Goal: Task Accomplishment & Management: Use online tool/utility

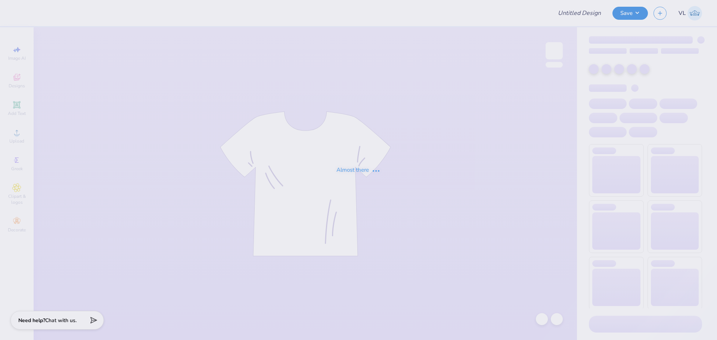
type input "[PERSON_NAME] : [GEOGRAPHIC_DATA]"
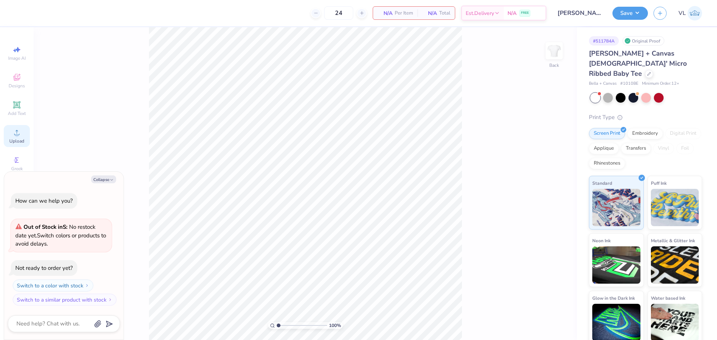
click at [15, 129] on icon at bounding box center [16, 132] width 9 height 9
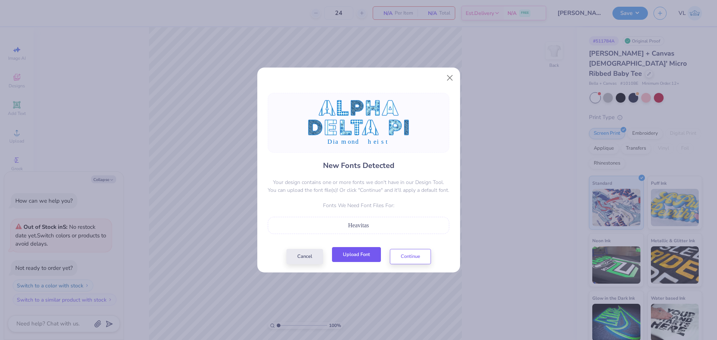
click at [361, 251] on button "Upload Font" at bounding box center [356, 254] width 49 height 15
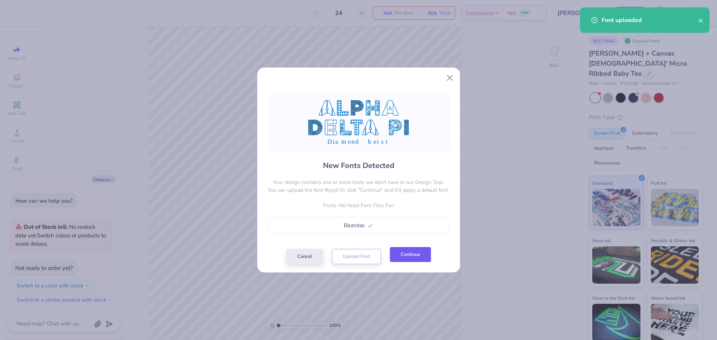
click at [412, 258] on button "Continue" at bounding box center [410, 254] width 41 height 15
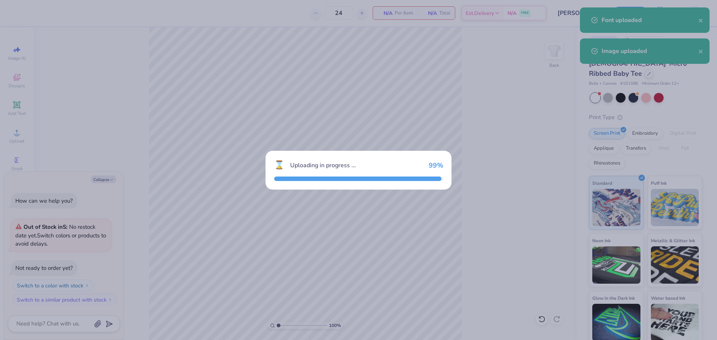
type textarea "x"
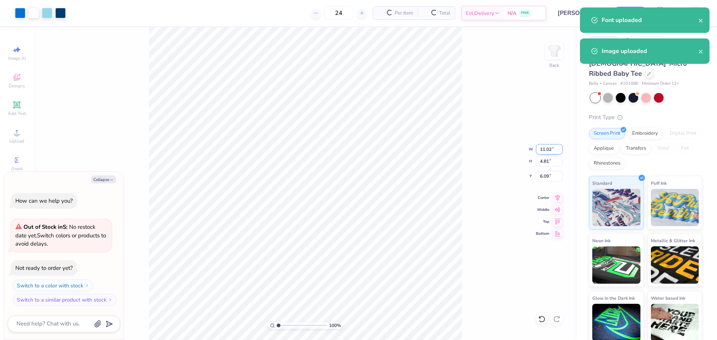
click at [548, 147] on input "11.02" at bounding box center [549, 149] width 27 height 10
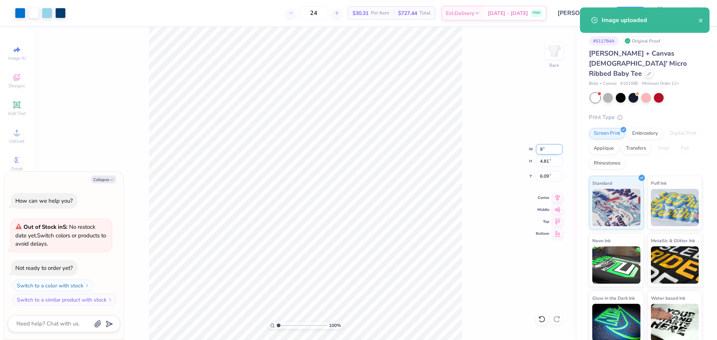
type input "9"
type textarea "x"
type input "9.00"
type input "3.93"
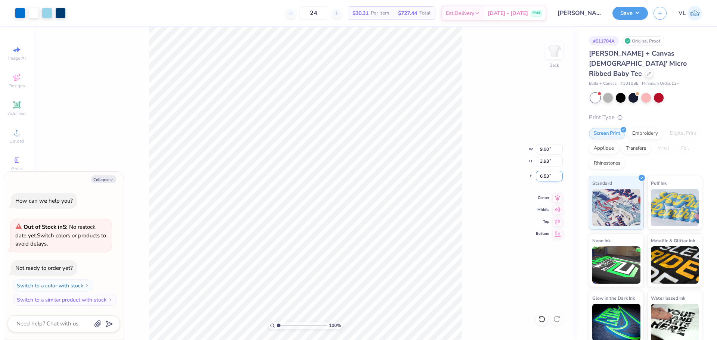
click at [550, 173] on input "6.53" at bounding box center [549, 176] width 27 height 10
type input "3"
type textarea "x"
type input "3.00"
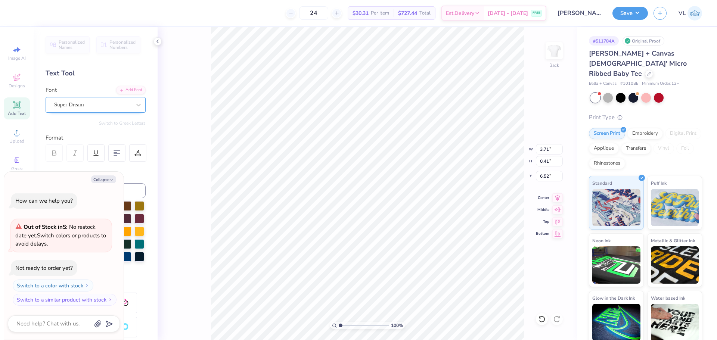
click at [88, 103] on div "Super Dream" at bounding box center [92, 105] width 78 height 12
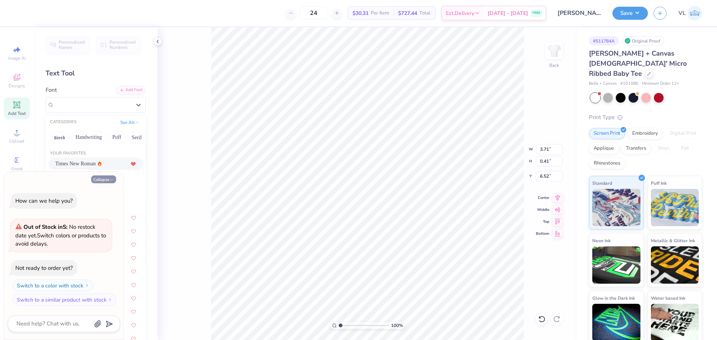
click at [102, 177] on button "Collapse" at bounding box center [103, 179] width 25 height 8
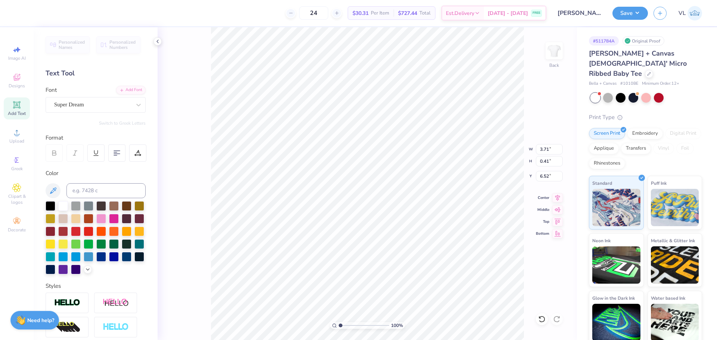
type textarea "x"
click at [84, 95] on div "Font Super Dream" at bounding box center [96, 99] width 100 height 27
click at [82, 105] on div "Super Dream" at bounding box center [92, 105] width 78 height 12
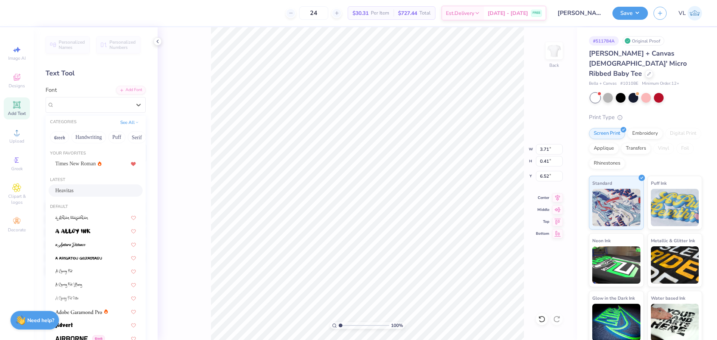
click at [73, 191] on span "Heavitas" at bounding box center [64, 191] width 18 height 8
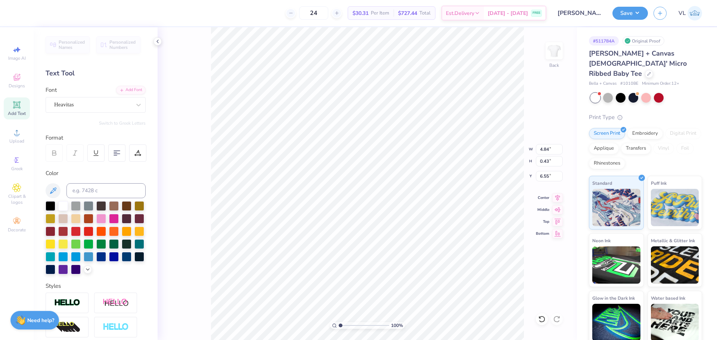
type input "4.84"
type input "0.43"
type input "6.55"
click at [140, 148] on div at bounding box center [137, 153] width 17 height 17
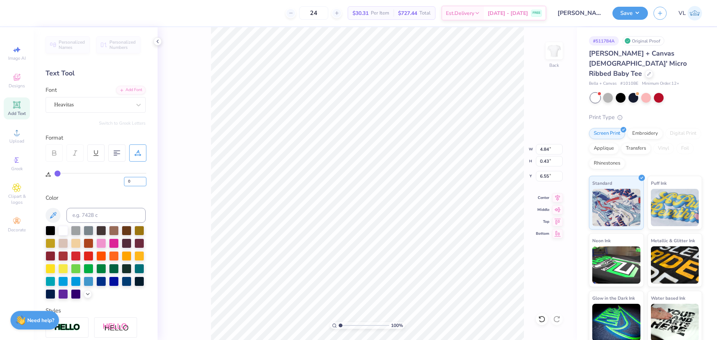
drag, startPoint x: 139, startPoint y: 180, endPoint x: 120, endPoint y: 180, distance: 19.0
click at [120, 180] on div "0" at bounding box center [101, 179] width 92 height 13
type input "5"
type input "5.18"
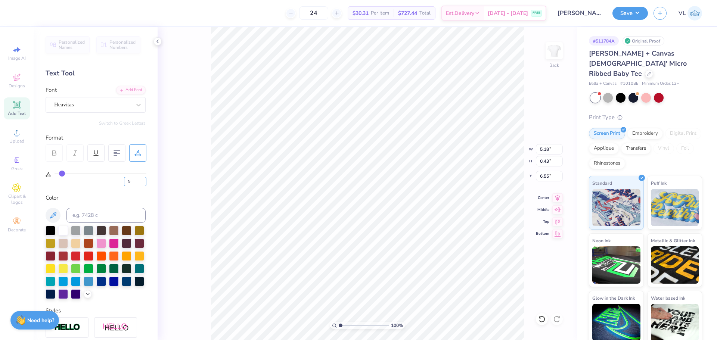
drag, startPoint x: 132, startPoint y: 183, endPoint x: 109, endPoint y: 187, distance: 23.2
click at [109, 187] on div "Personalized Names Personalized Numbers Text Tool Add Font Font Heavitas Switch…" at bounding box center [96, 183] width 124 height 313
type input "20"
type input "9.00"
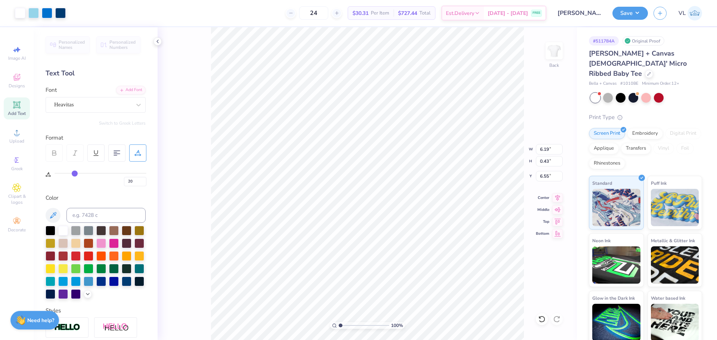
type input "3.16"
type input "3.00"
click at [557, 198] on icon at bounding box center [557, 196] width 10 height 9
click at [556, 199] on icon at bounding box center [557, 196] width 10 height 9
click at [20, 6] on div "Art colors" at bounding box center [33, 13] width 66 height 26
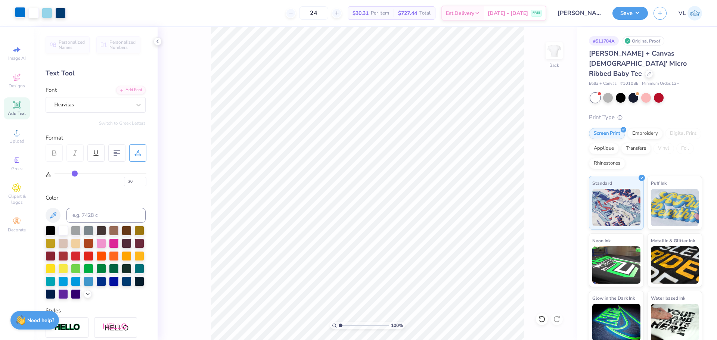
click at [21, 18] on div at bounding box center [20, 12] width 10 height 10
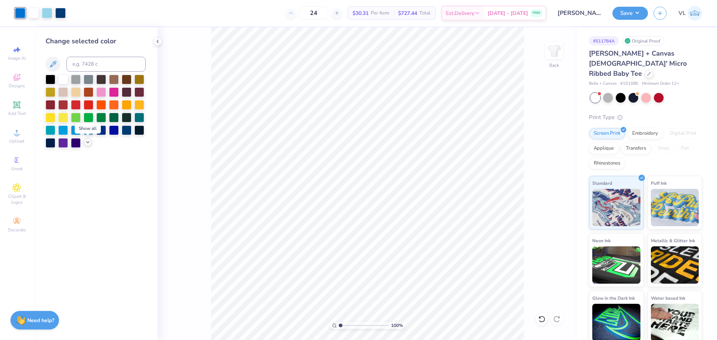
click at [88, 144] on icon at bounding box center [88, 142] width 6 height 6
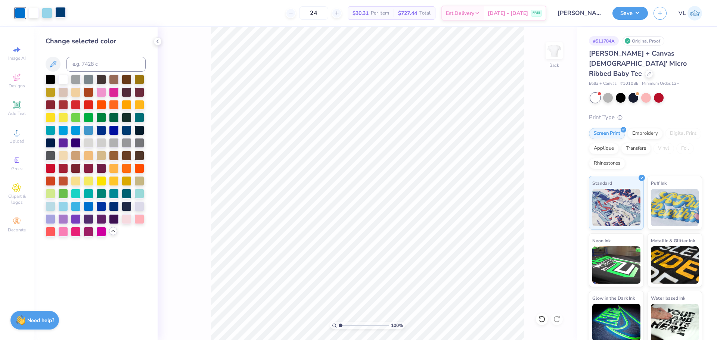
click at [58, 11] on div at bounding box center [60, 12] width 10 height 10
click at [43, 13] on div at bounding box center [47, 12] width 10 height 10
click at [49, 209] on div at bounding box center [51, 206] width 10 height 10
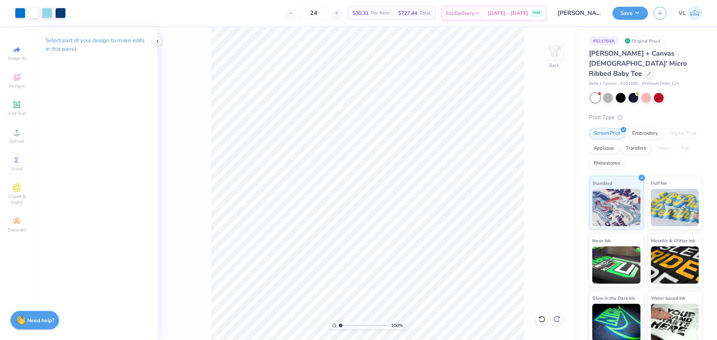
click at [554, 320] on icon at bounding box center [556, 319] width 7 height 7
click at [50, 13] on div at bounding box center [47, 12] width 10 height 10
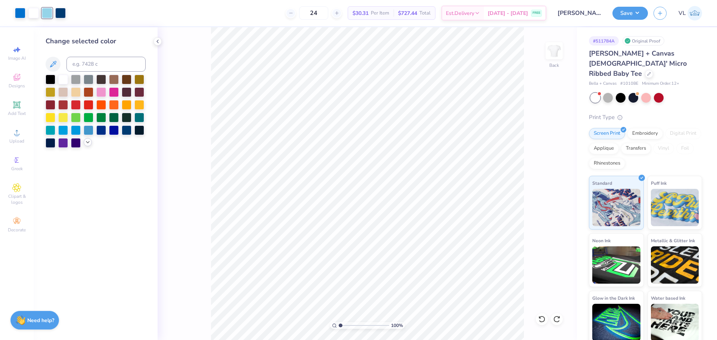
click at [85, 145] on icon at bounding box center [88, 142] width 6 height 6
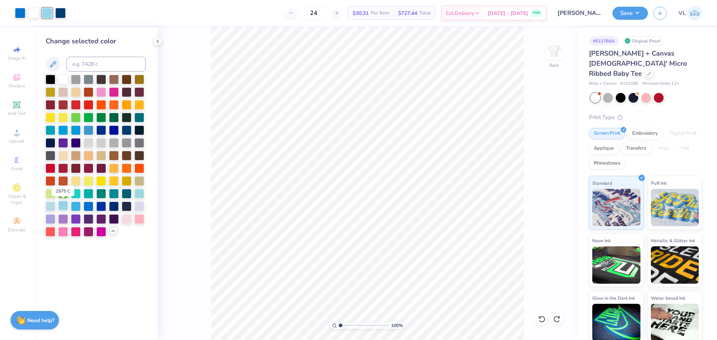
click at [63, 209] on div at bounding box center [63, 206] width 10 height 10
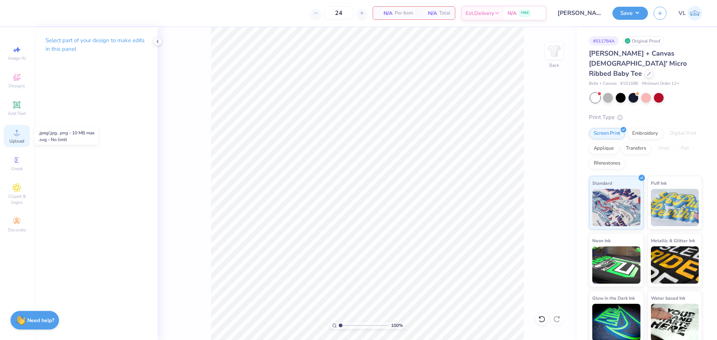
click at [18, 141] on span "Upload" at bounding box center [16, 141] width 15 height 6
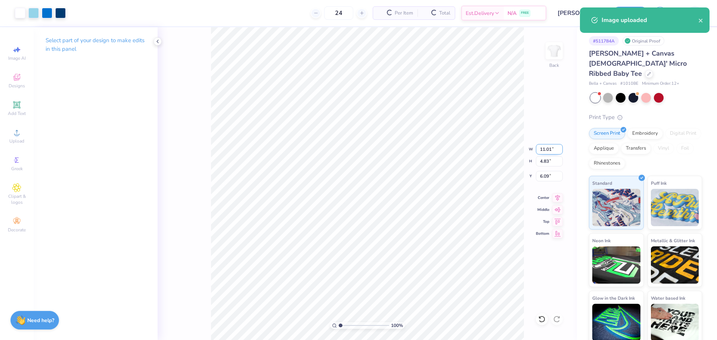
click at [557, 150] on input "11.01" at bounding box center [549, 149] width 27 height 10
type input "9.00"
type input "3.94"
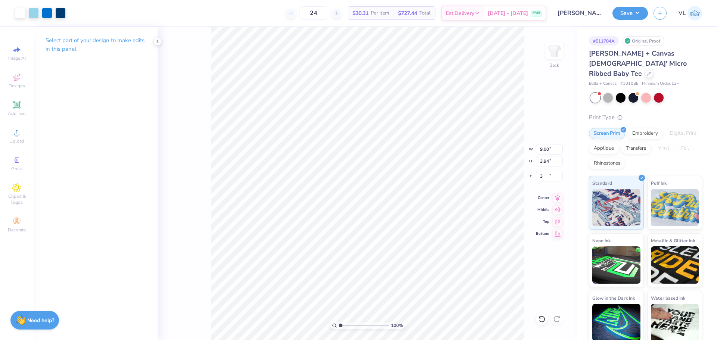
type input "3.00"
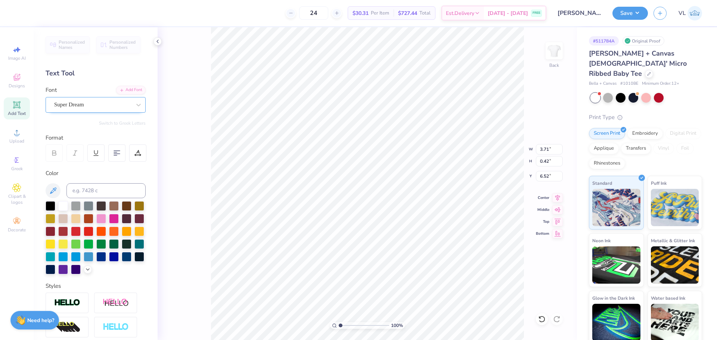
click at [111, 103] on div "Super Dream" at bounding box center [92, 105] width 78 height 12
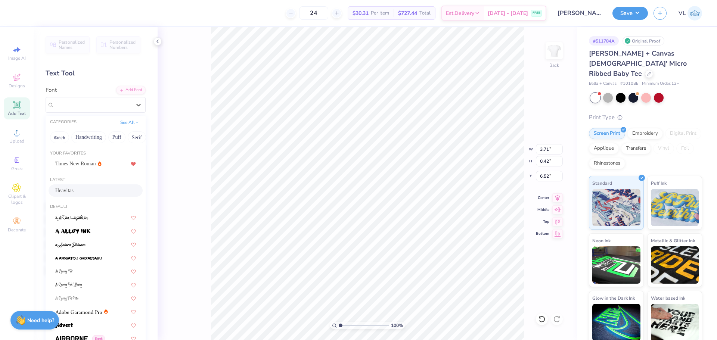
click at [74, 192] on span "Heavitas" at bounding box center [64, 191] width 18 height 8
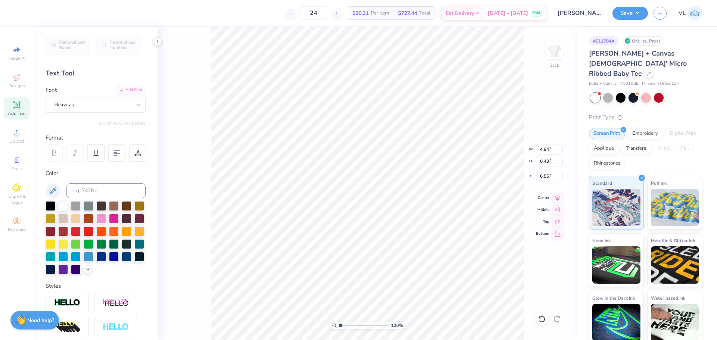
type input "4.84"
type input "0.43"
type input "6.55"
click at [136, 146] on div at bounding box center [137, 153] width 17 height 17
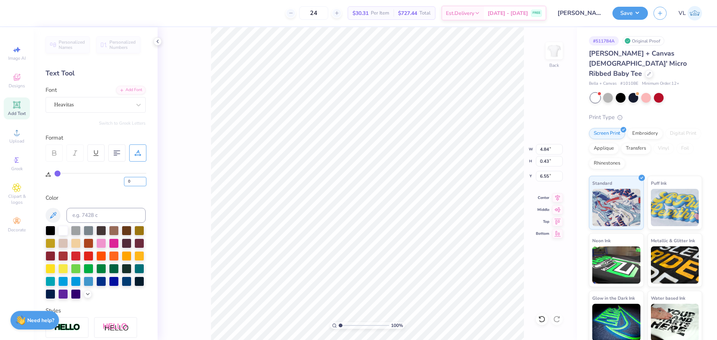
drag, startPoint x: 140, startPoint y: 180, endPoint x: 108, endPoint y: 181, distance: 31.4
click at [108, 181] on div "0" at bounding box center [101, 179] width 92 height 13
type input "5"
type input "5.18"
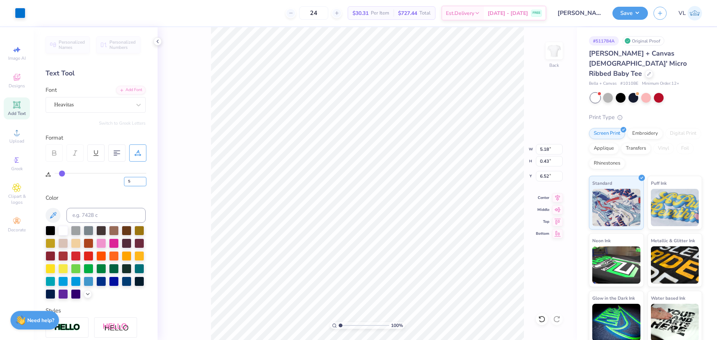
type input "6.52"
click at [133, 181] on input "5" at bounding box center [135, 181] width 22 height 9
type input "25"
type input "6.53"
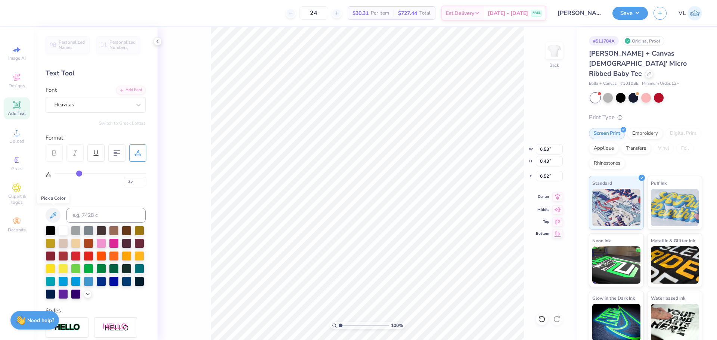
click at [557, 197] on icon at bounding box center [557, 196] width 5 height 6
drag, startPoint x: 133, startPoint y: 181, endPoint x: 111, endPoint y: 181, distance: 22.4
click at [111, 181] on div "25" at bounding box center [101, 179] width 92 height 13
type input "15"
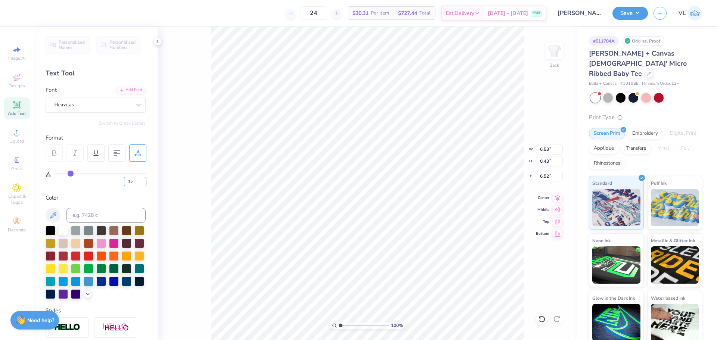
type input "5.85"
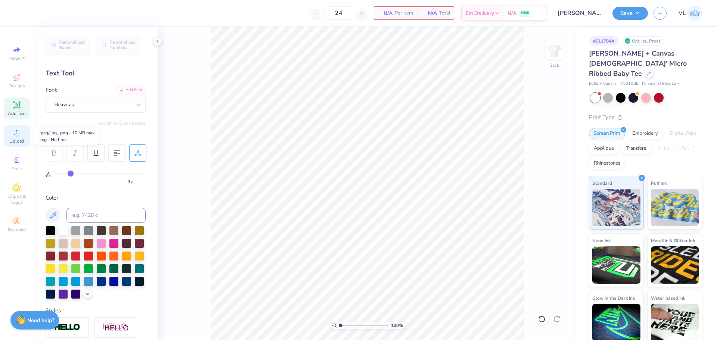
click at [19, 131] on icon at bounding box center [16, 132] width 9 height 9
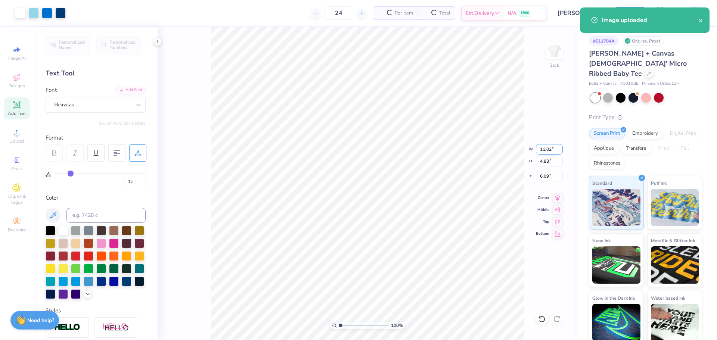
click at [553, 150] on input "11.02" at bounding box center [549, 149] width 27 height 10
type input "1"
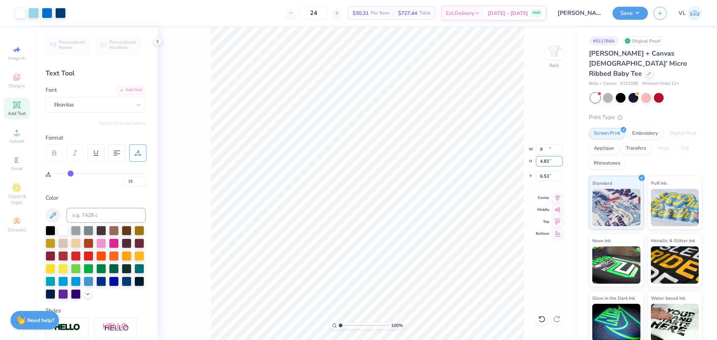
type input "9.00"
type input "3.94"
click at [541, 179] on input "6.53" at bounding box center [549, 176] width 27 height 10
type input "3.00"
click at [558, 198] on icon at bounding box center [557, 196] width 10 height 9
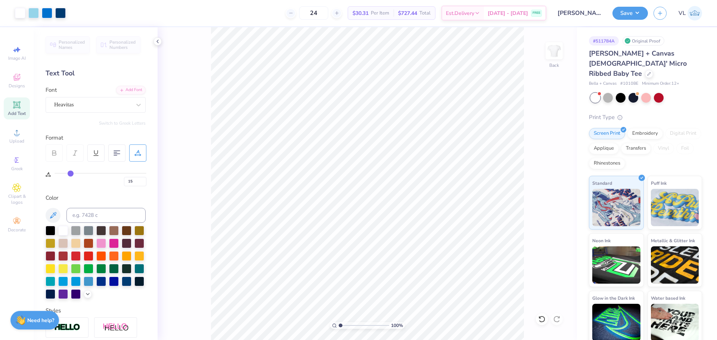
type input "0"
click at [100, 106] on div "Super Dream" at bounding box center [92, 105] width 78 height 12
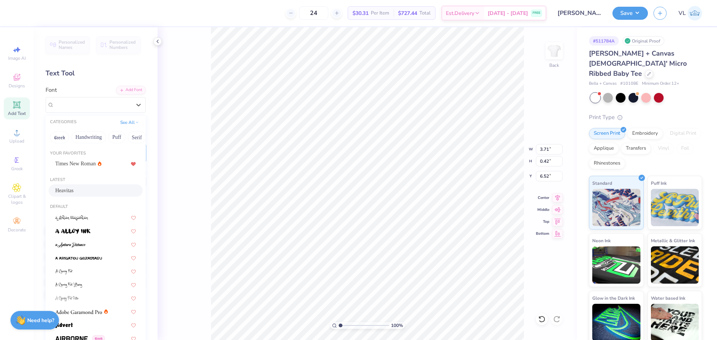
click at [74, 190] on span "Heavitas" at bounding box center [64, 191] width 18 height 8
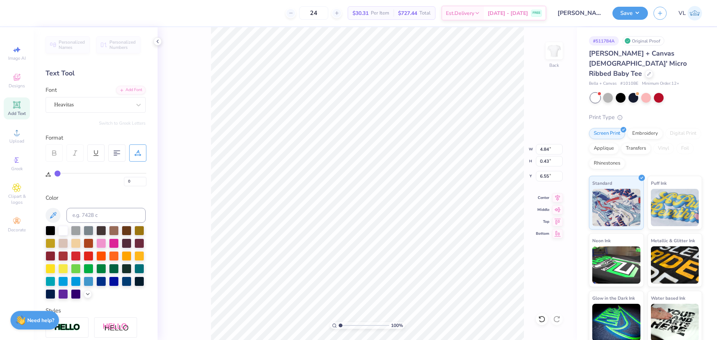
type input "4.84"
type input "0.43"
type input "6.55"
drag, startPoint x: 137, startPoint y: 175, endPoint x: 133, endPoint y: 181, distance: 6.4
click at [133, 181] on div "0" at bounding box center [101, 179] width 92 height 13
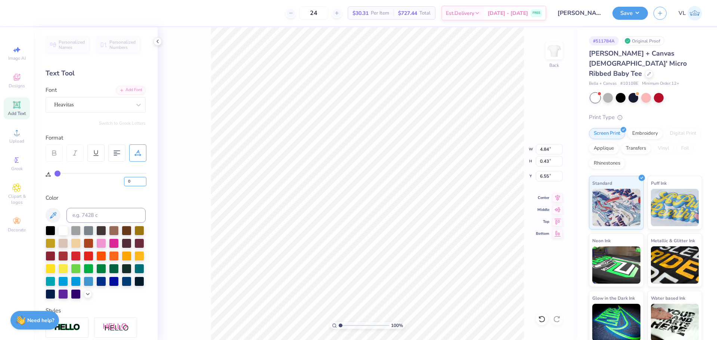
drag, startPoint x: 133, startPoint y: 181, endPoint x: 106, endPoint y: 178, distance: 27.0
click at [106, 178] on div "0" at bounding box center [101, 179] width 92 height 13
type input "15"
type input "5.85"
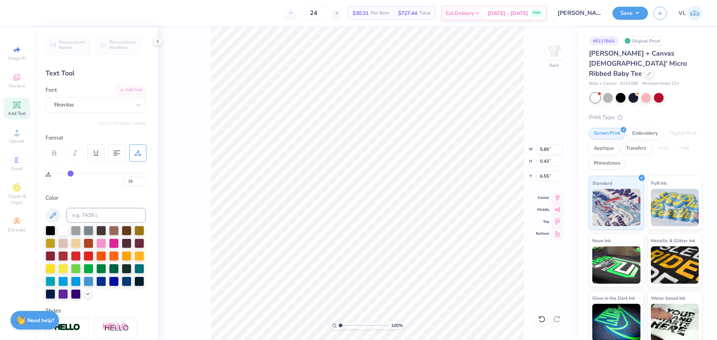
click at [556, 202] on div "100 % Back W 5.85 5.85 " H 0.43 0.43 " Y 6.55 6.55 " Center Middle Top Bottom" at bounding box center [367, 183] width 419 height 313
click at [557, 200] on icon at bounding box center [557, 196] width 10 height 9
click at [633, 13] on button "Save" at bounding box center [629, 12] width 35 height 13
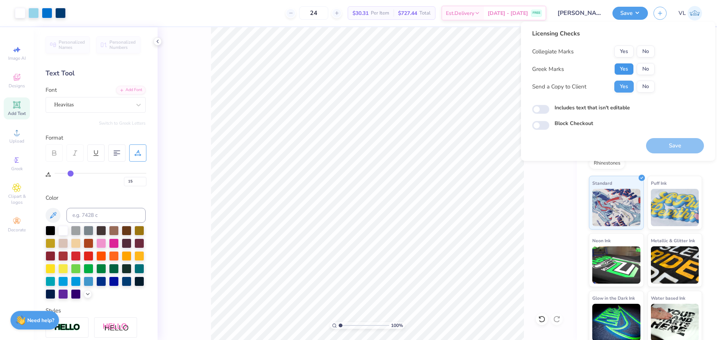
click at [624, 70] on button "Yes" at bounding box center [623, 69] width 19 height 12
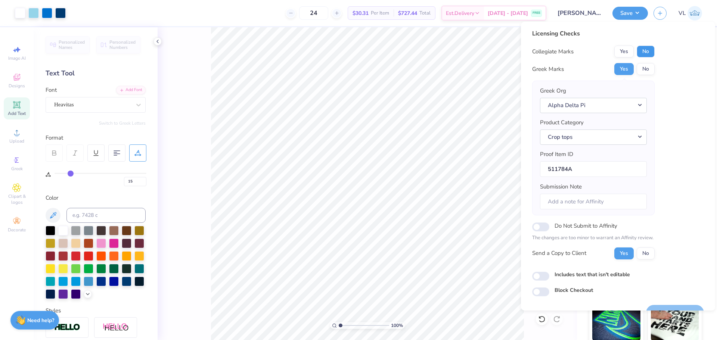
click at [645, 52] on button "No" at bounding box center [646, 52] width 18 height 12
click at [550, 207] on input "Submission Note" at bounding box center [593, 202] width 107 height 16
paste input "Diamond Heist Theta Theta"
click at [590, 205] on input "Diamond Heist Theta Theta" at bounding box center [593, 202] width 107 height 16
type input "Diamond Heist and Theta Theta"
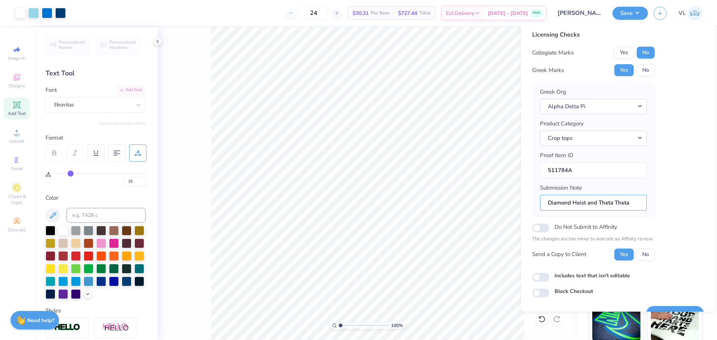
scroll to position [17, 0]
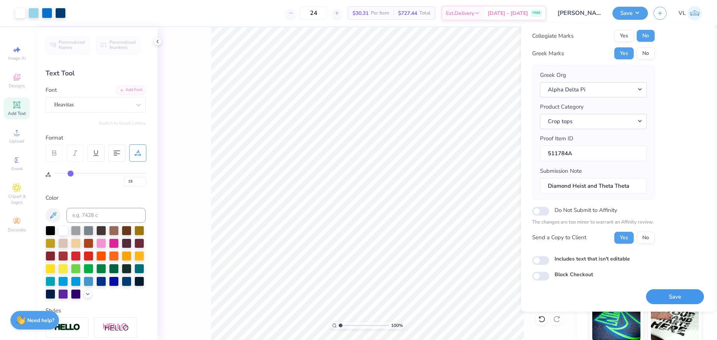
click at [666, 296] on button "Save" at bounding box center [675, 296] width 58 height 15
